Goal: Task Accomplishment & Management: Complete application form

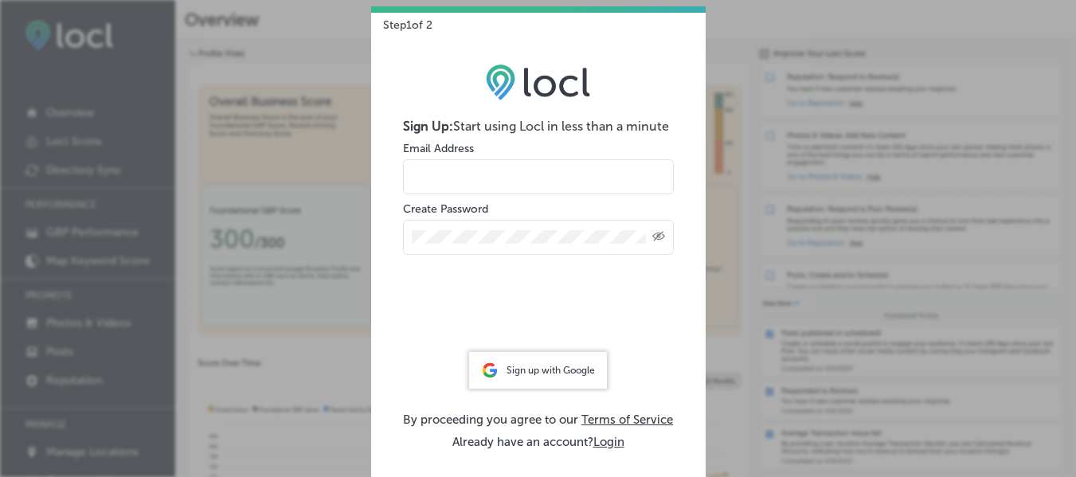
click at [456, 179] on input "email" at bounding box center [538, 176] width 271 height 35
type input "[EMAIL_ADDRESS][DOMAIN_NAME]"
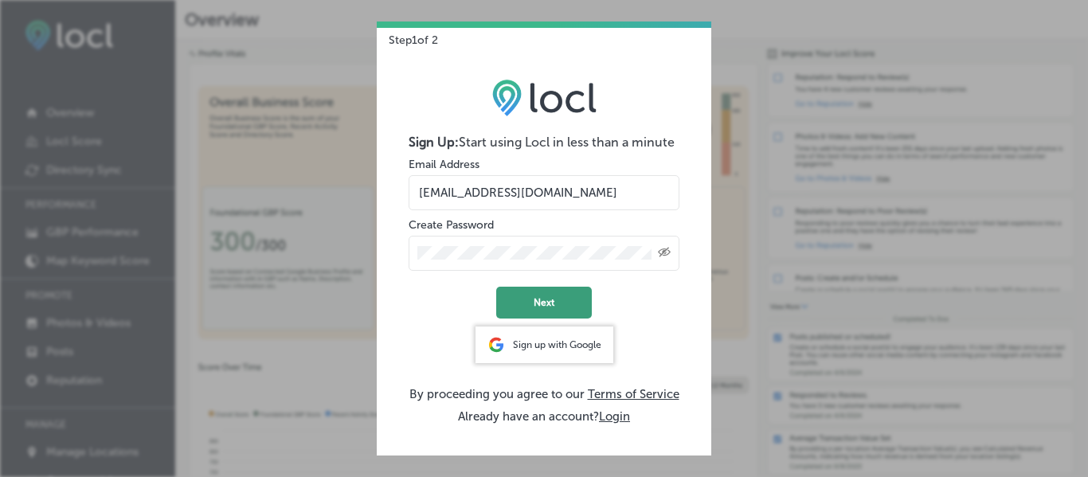
click at [545, 303] on button "Next" at bounding box center [544, 303] width 96 height 32
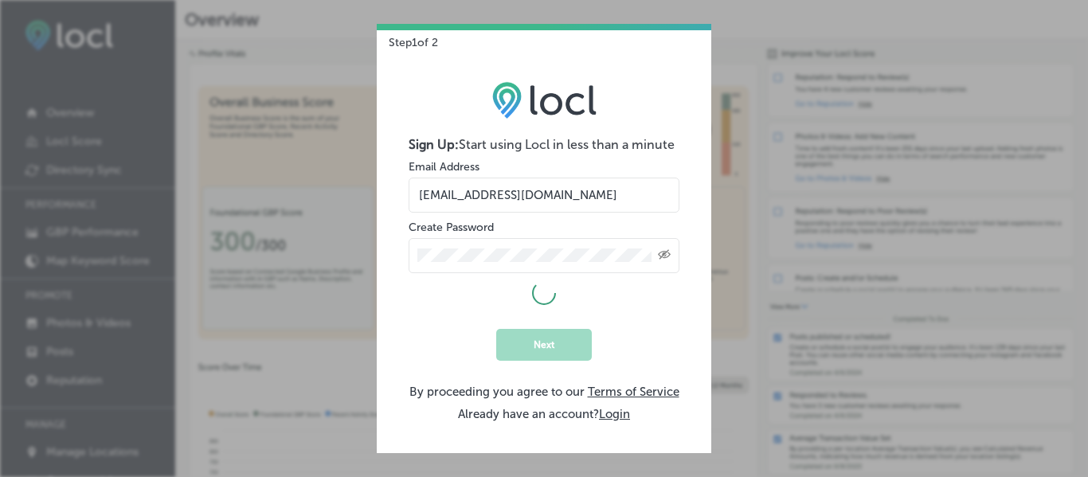
select select "US"
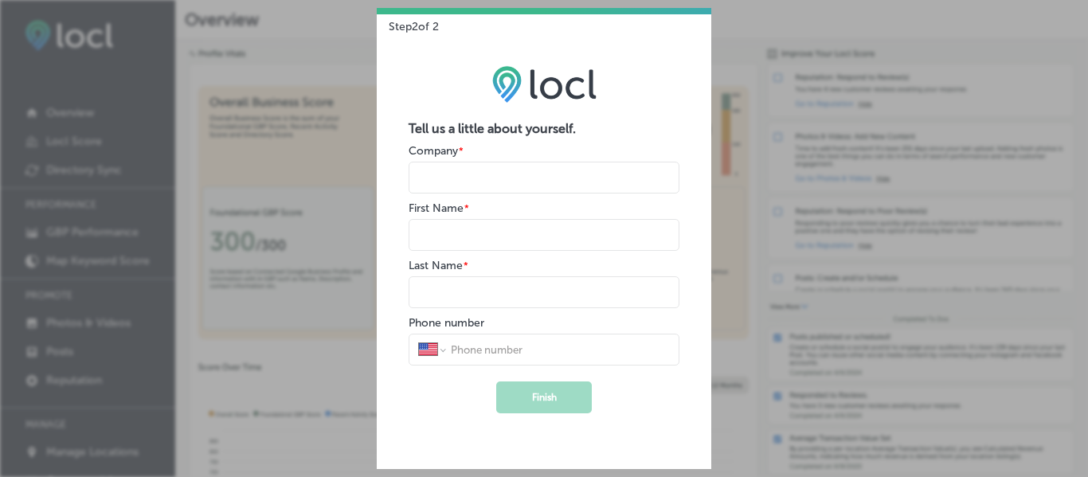
click at [489, 175] on input "name" at bounding box center [543, 178] width 271 height 32
type input "Visit [GEOGRAPHIC_DATA]"
type input "[PERSON_NAME]"
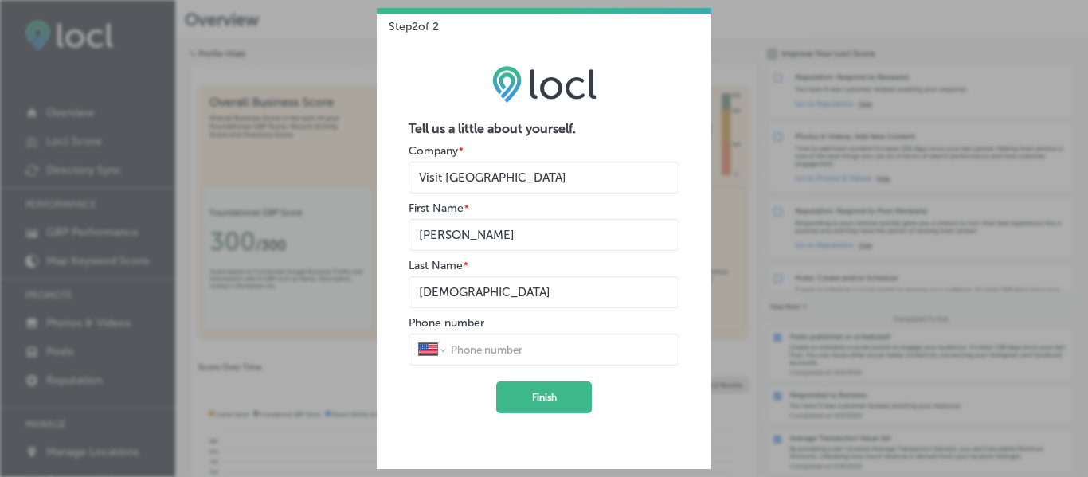
type input "[DEMOGRAPHIC_DATA]"
drag, startPoint x: 402, startPoint y: 417, endPoint x: 426, endPoint y: 405, distance: 26.7
click at [402, 417] on div "Tell us a little about yourself. Company * First Name * Last Name * Phone numbe…" at bounding box center [544, 250] width 334 height 435
click at [483, 345] on input "tel" at bounding box center [559, 349] width 221 height 14
type input "[PHONE_NUMBER]"
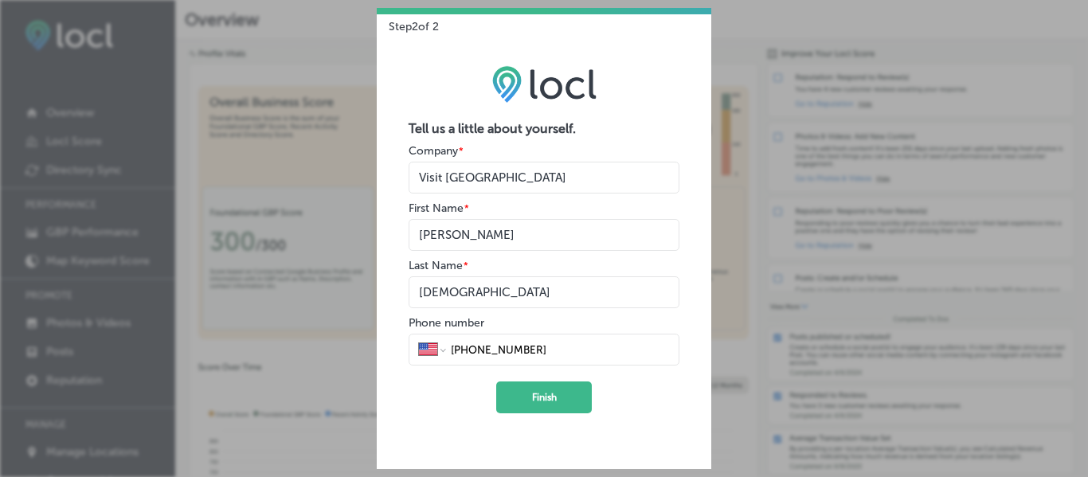
click at [454, 392] on form "Tell us a little about yourself. Company * First Name * Last Name * Phone numbe…" at bounding box center [543, 267] width 271 height 292
click at [510, 391] on button "Finish" at bounding box center [544, 397] width 96 height 32
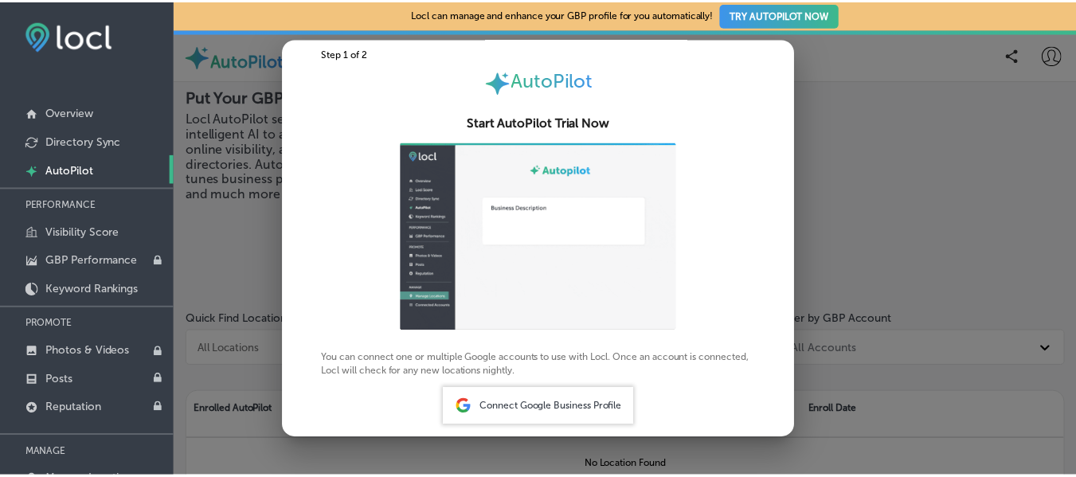
scroll to position [41, 0]
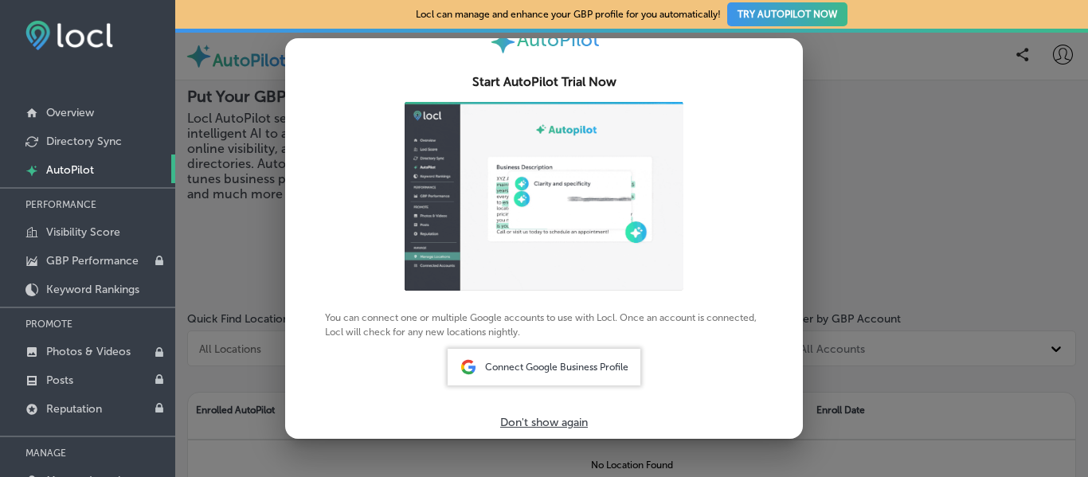
click at [522, 421] on p "Don't show again" at bounding box center [544, 423] width 88 height 14
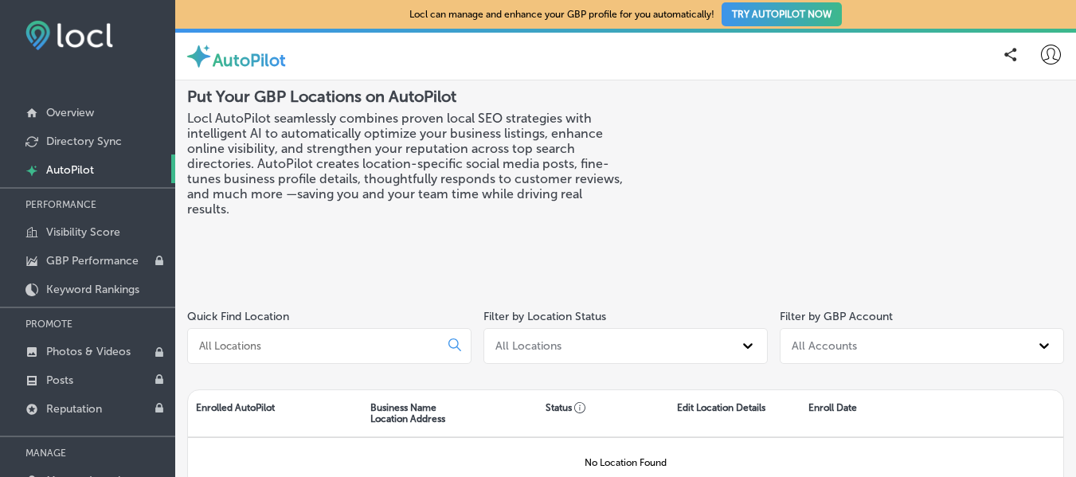
click at [422, 188] on h3 "Locl AutoPilot seamlessly combines proven local SEO strategies with intelligent…" at bounding box center [406, 164] width 439 height 106
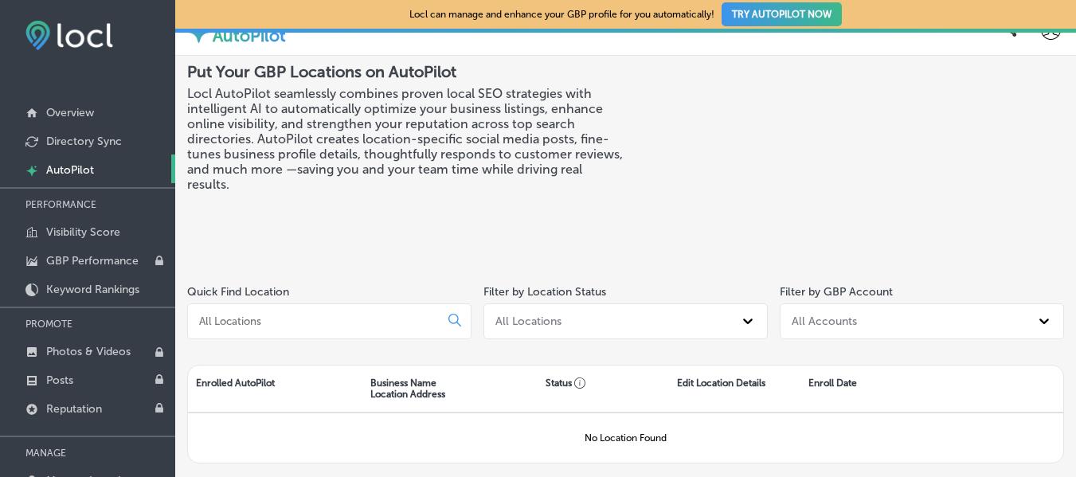
scroll to position [38, 0]
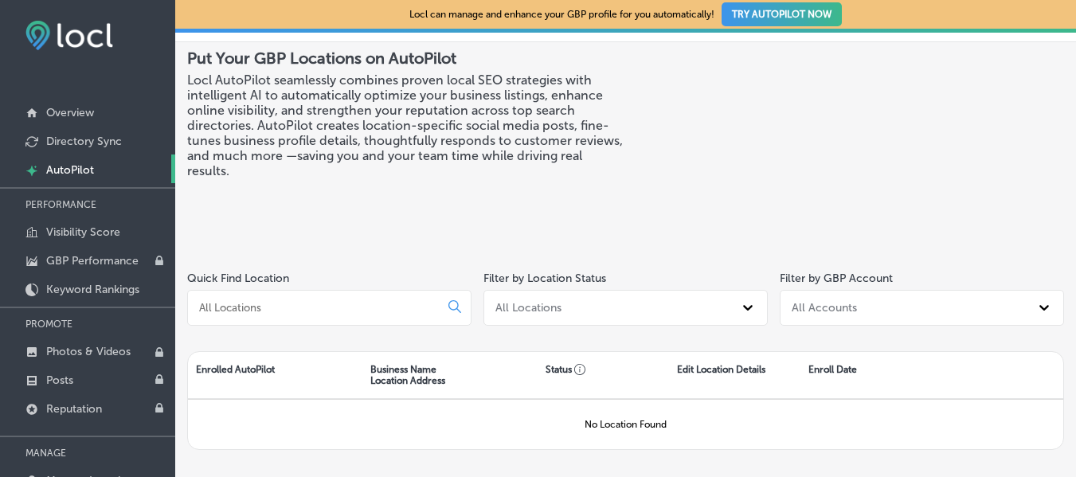
click at [268, 304] on input at bounding box center [316, 307] width 238 height 14
click at [588, 307] on div "All Locations" at bounding box center [611, 307] width 244 height 23
click at [424, 228] on div "Put Your GBP Locations on AutoPilot Locl AutoPilot seamlessly combines proven l…" at bounding box center [406, 148] width 439 height 199
click at [577, 299] on div "All Locations" at bounding box center [611, 307] width 244 height 23
click at [827, 307] on div "All Accounts" at bounding box center [824, 308] width 65 height 14
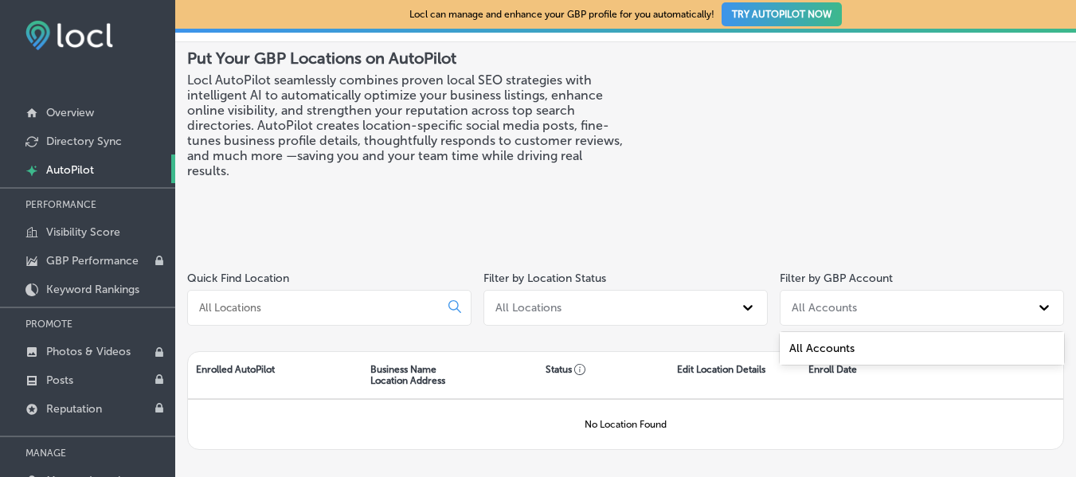
click at [535, 236] on div "Put Your GBP Locations on AutoPilot Locl AutoPilot seamlessly combines proven l…" at bounding box center [406, 148] width 439 height 199
click at [422, 210] on div "Put Your GBP Locations on AutoPilot Locl AutoPilot seamlessly combines proven l…" at bounding box center [406, 148] width 439 height 199
click at [68, 231] on p "Visibility Score" at bounding box center [83, 232] width 74 height 14
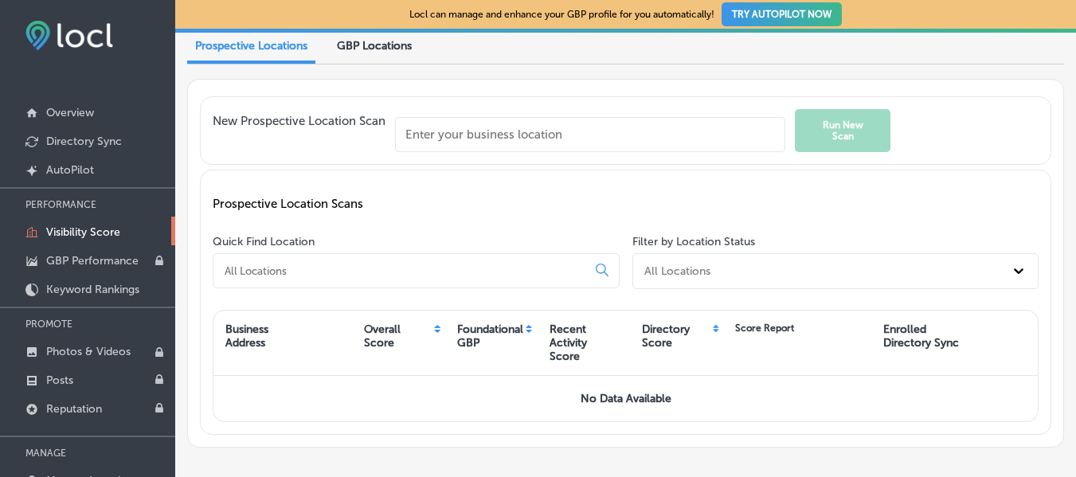
click at [760, 14] on button "TRY AUTOPILOT NOW" at bounding box center [781, 14] width 120 height 24
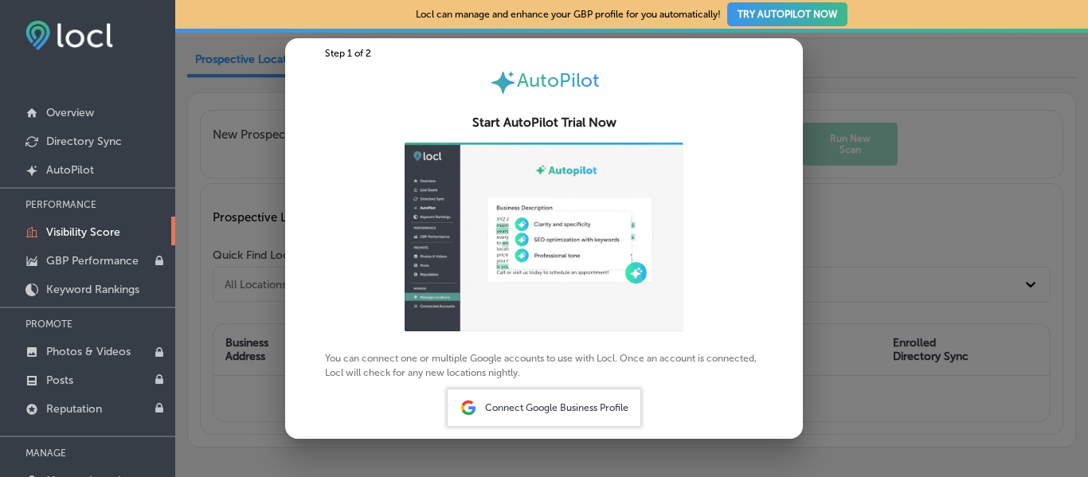
click at [514, 410] on span "Connect Google Business Profile" at bounding box center [556, 407] width 143 height 11
